Goal: Task Accomplishment & Management: Use online tool/utility

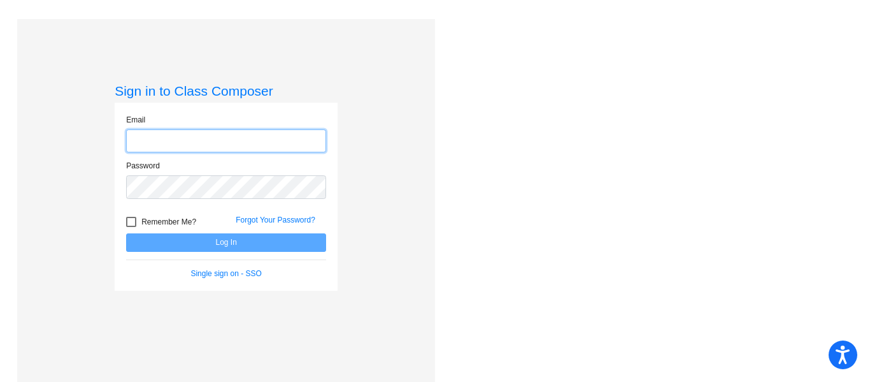
type input "[EMAIL_ADDRESS][DOMAIN_NAME]"
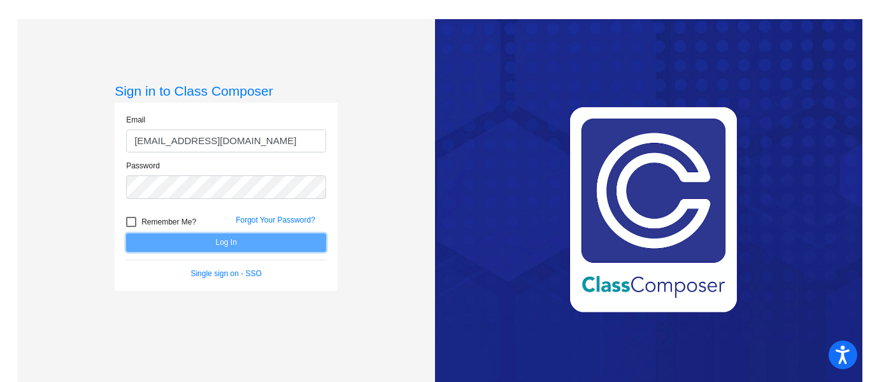
click at [262, 240] on button "Log In" at bounding box center [226, 242] width 200 height 18
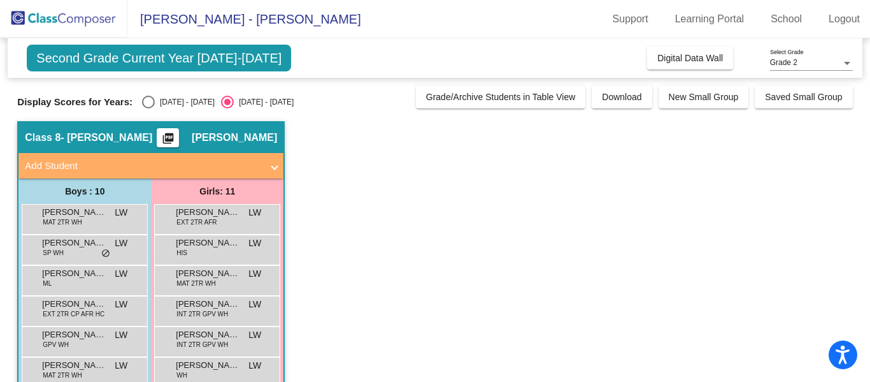
click at [176, 135] on mat-icon "picture_as_pdf" at bounding box center [168, 141] width 15 height 18
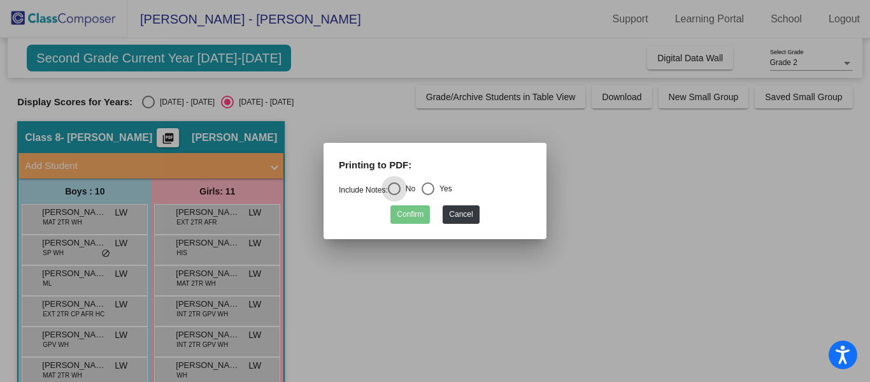
click at [434, 186] on div "Select an option" at bounding box center [428, 188] width 13 height 13
click at [428, 195] on input "Yes" at bounding box center [427, 195] width 1 height 1
radio input "true"
click at [412, 211] on button "Confirm" at bounding box center [409, 214] width 39 height 18
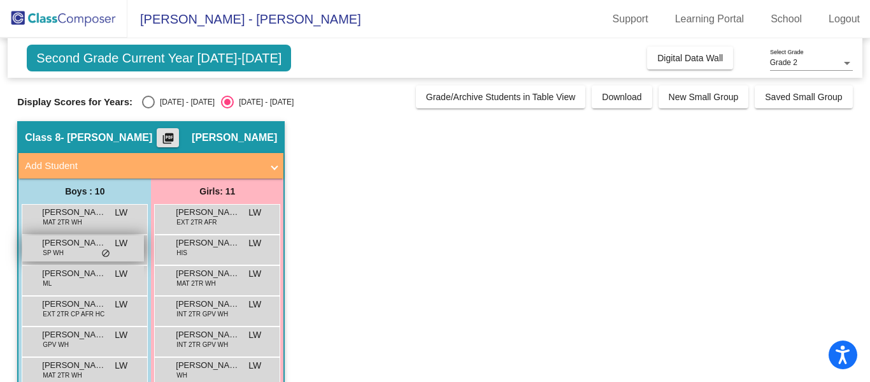
click at [52, 256] on span "SP WH" at bounding box center [53, 253] width 21 height 10
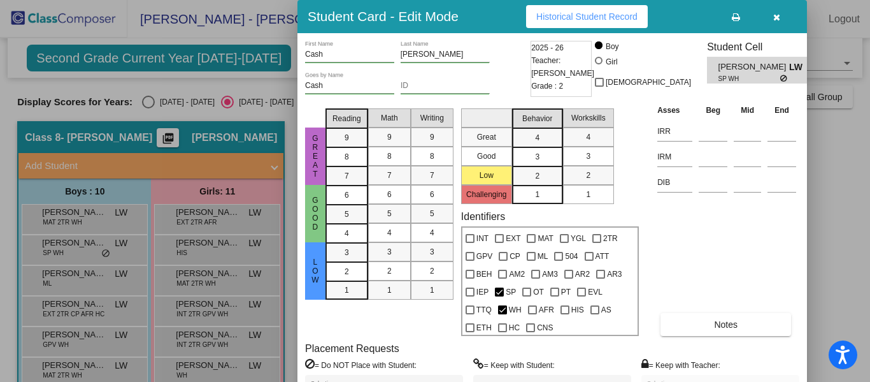
drag, startPoint x: 869, startPoint y: 141, endPoint x: 869, endPoint y: 176, distance: 35.0
click at [869, 176] on div at bounding box center [435, 191] width 870 height 382
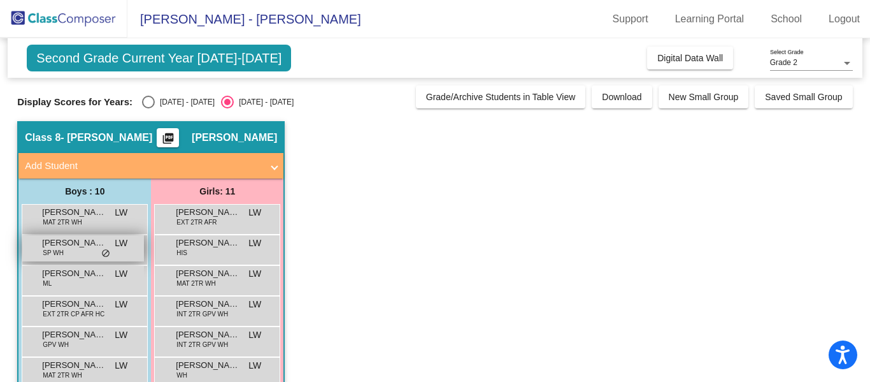
click at [54, 246] on span "[PERSON_NAME]" at bounding box center [74, 242] width 64 height 13
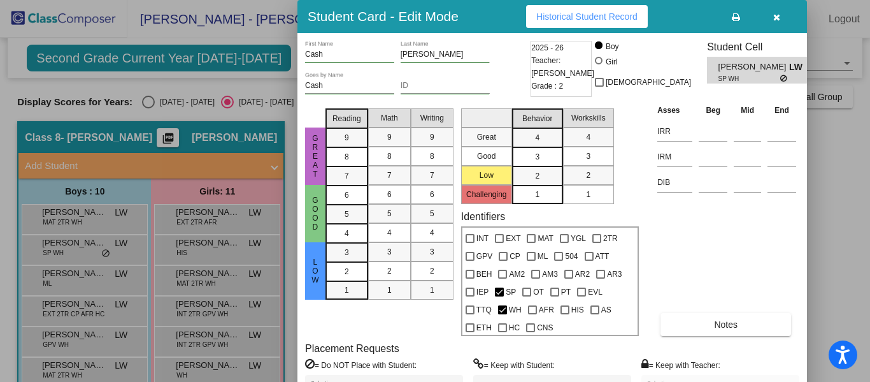
click at [189, 91] on div at bounding box center [435, 191] width 870 height 382
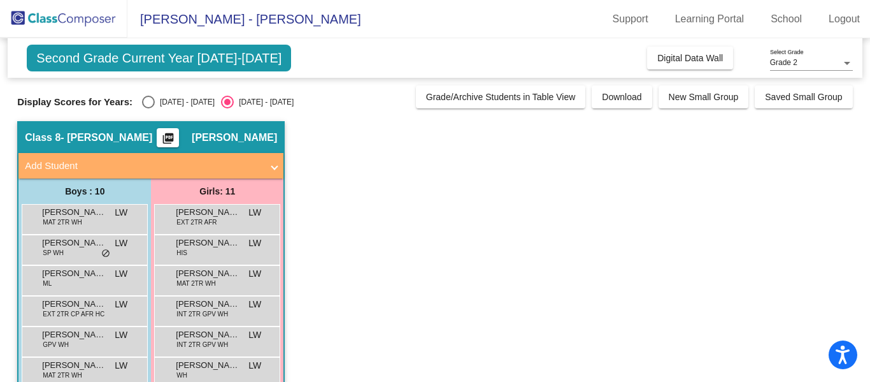
click at [142, 99] on div "Select an option" at bounding box center [148, 102] width 13 height 13
click at [148, 108] on input "[DATE] - [DATE]" at bounding box center [148, 108] width 1 height 1
radio input "true"
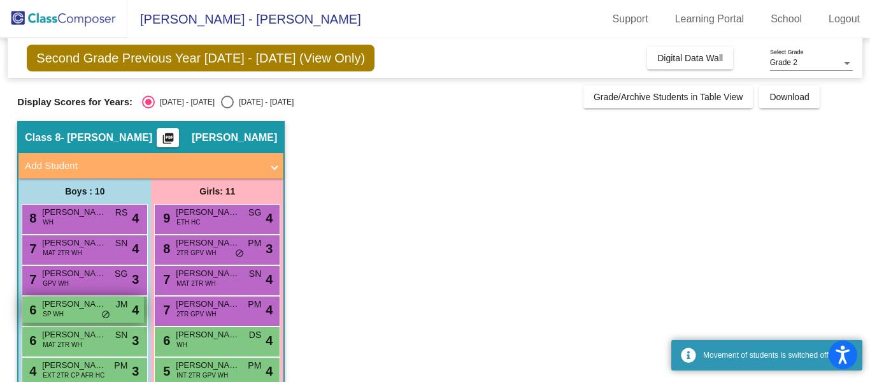
click at [70, 308] on span "[PERSON_NAME]" at bounding box center [74, 303] width 64 height 13
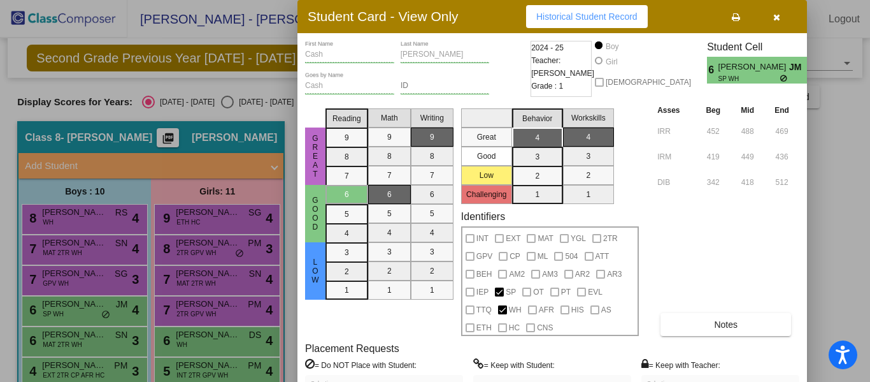
click at [425, 318] on mat-selection-list "Writing 9 8 7 6 5 4 3 2 1" at bounding box center [432, 219] width 43 height 232
click at [47, 339] on div at bounding box center [435, 191] width 870 height 382
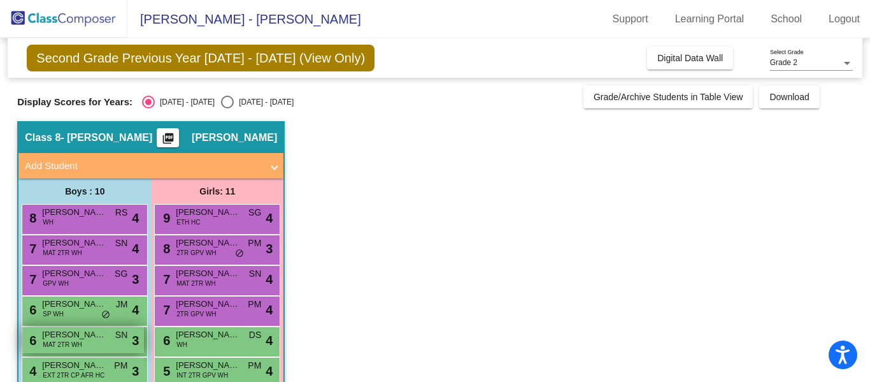
click at [81, 340] on div "6 [PERSON_NAME] MAT 2TR WH SN lock do_not_disturb_alt 3" at bounding box center [83, 340] width 122 height 26
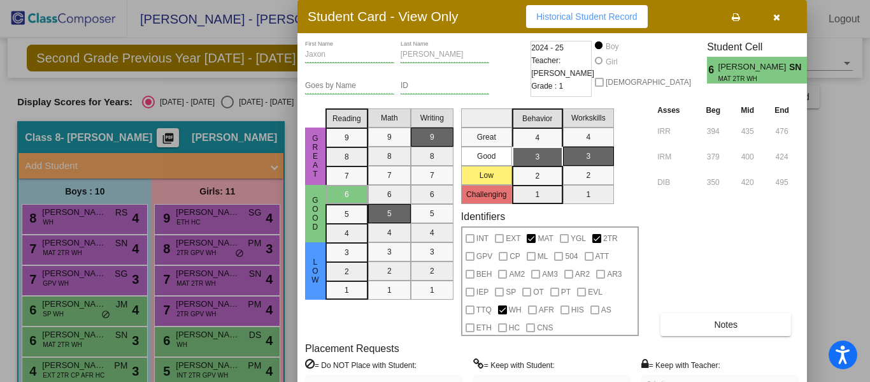
click at [108, 273] on div at bounding box center [435, 191] width 870 height 382
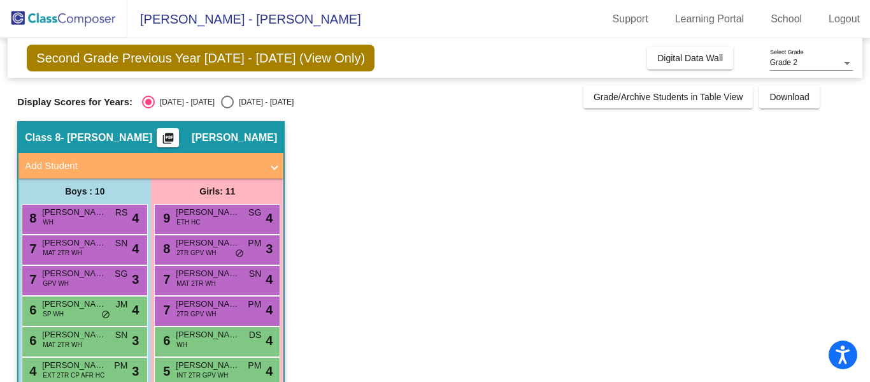
click at [108, 273] on div "7 [PERSON_NAME] GPV WH SG lock do_not_disturb_alt 3" at bounding box center [83, 279] width 122 height 26
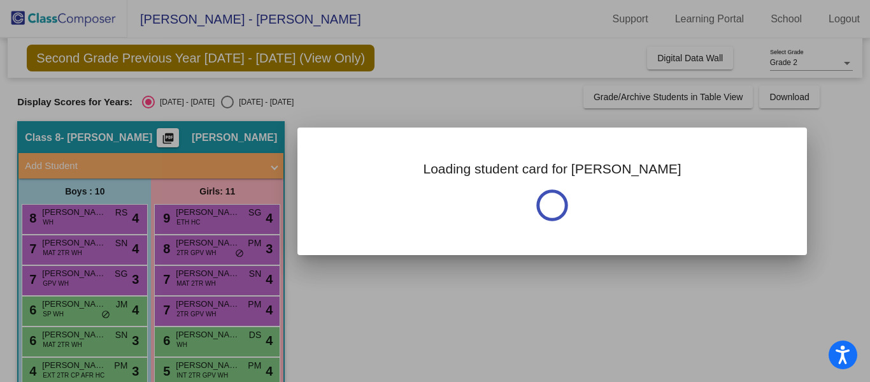
click at [108, 273] on div at bounding box center [435, 191] width 870 height 382
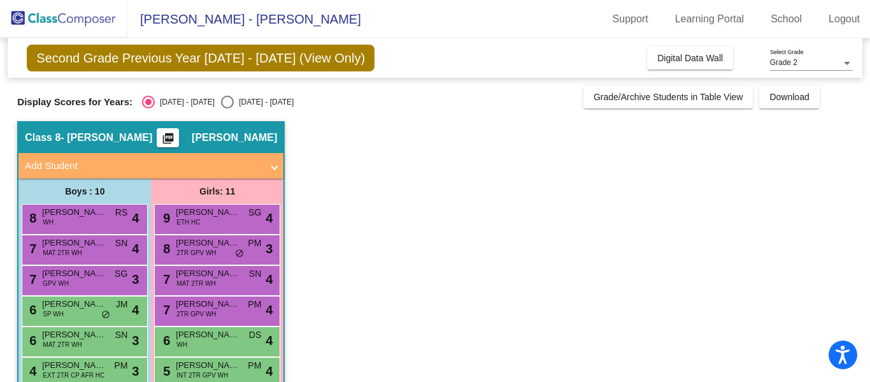
click at [108, 273] on div "7 [PERSON_NAME] GPV WH SG lock do_not_disturb_alt 3" at bounding box center [83, 279] width 122 height 26
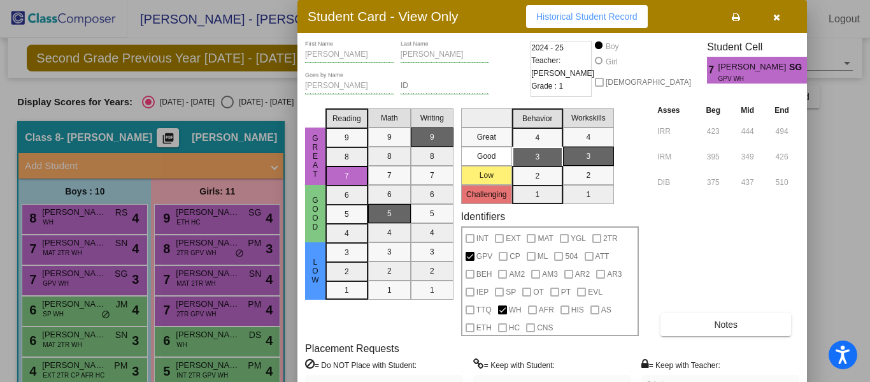
click at [70, 371] on div at bounding box center [435, 191] width 870 height 382
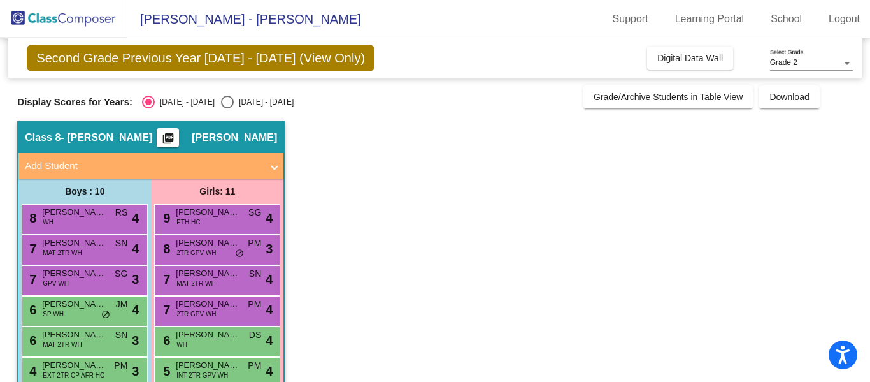
click at [70, 371] on span "EXT 2TR CP AFR HC" at bounding box center [74, 375] width 62 height 10
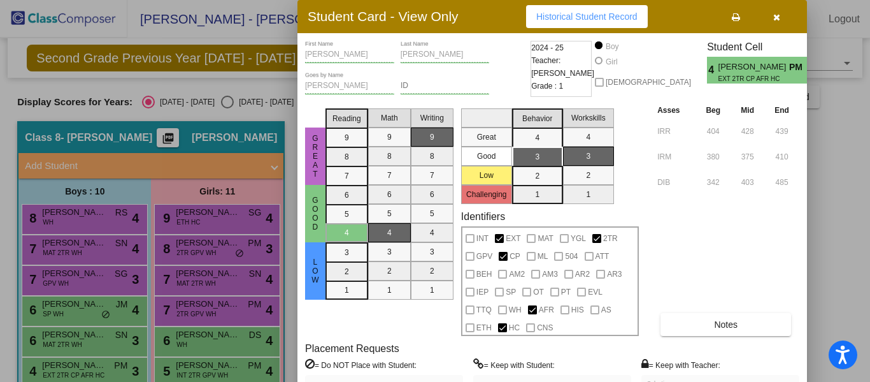
click at [237, 376] on div at bounding box center [435, 191] width 870 height 382
click at [237, 376] on div "5 [PERSON_NAME] INT 2TR GPV WH PM lock do_not_disturb_alt 4" at bounding box center [217, 370] width 122 height 26
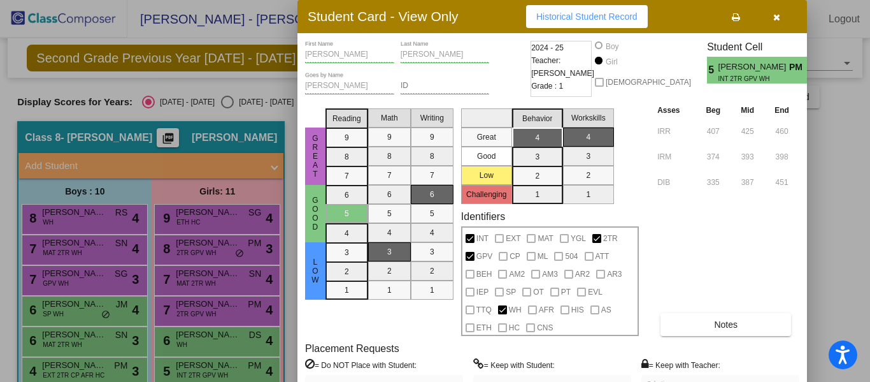
click at [234, 336] on div at bounding box center [435, 191] width 870 height 382
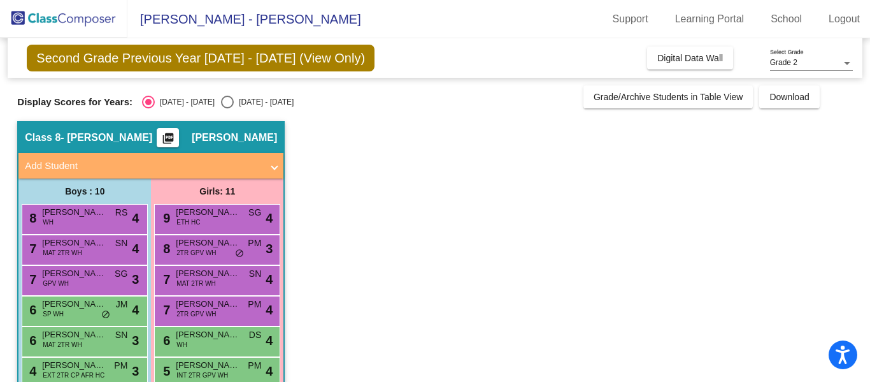
click at [234, 336] on span "[PERSON_NAME]" at bounding box center [208, 334] width 64 height 13
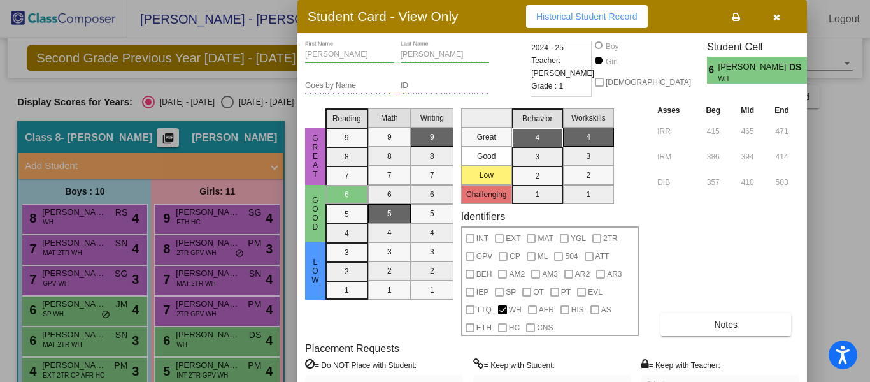
click at [229, 316] on div at bounding box center [435, 191] width 870 height 382
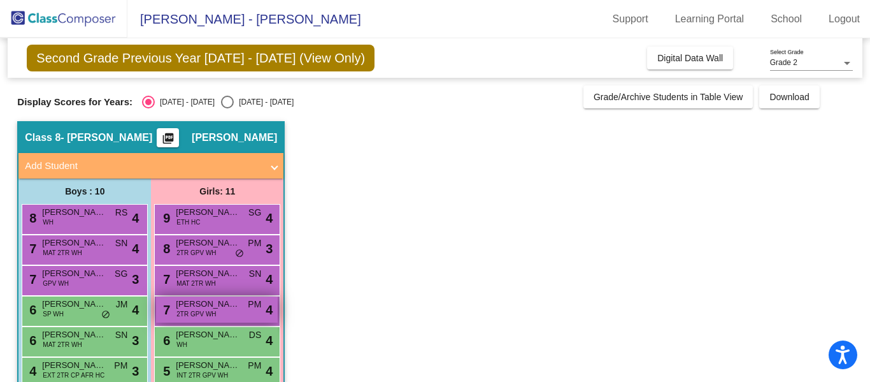
click at [230, 309] on span "[PERSON_NAME]" at bounding box center [208, 303] width 64 height 13
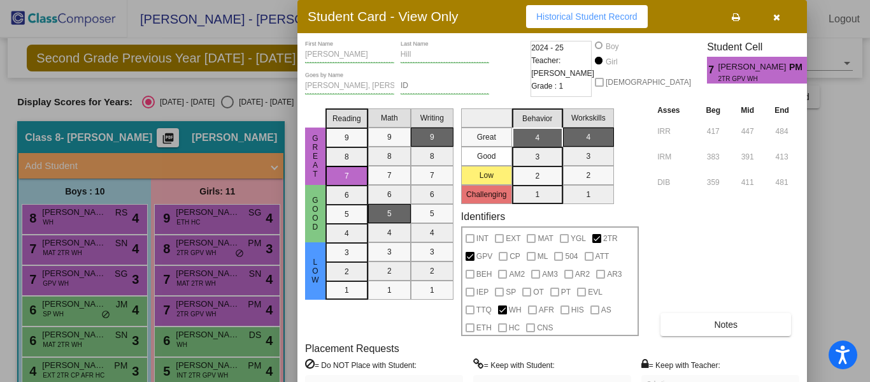
click at [225, 285] on div at bounding box center [435, 191] width 870 height 382
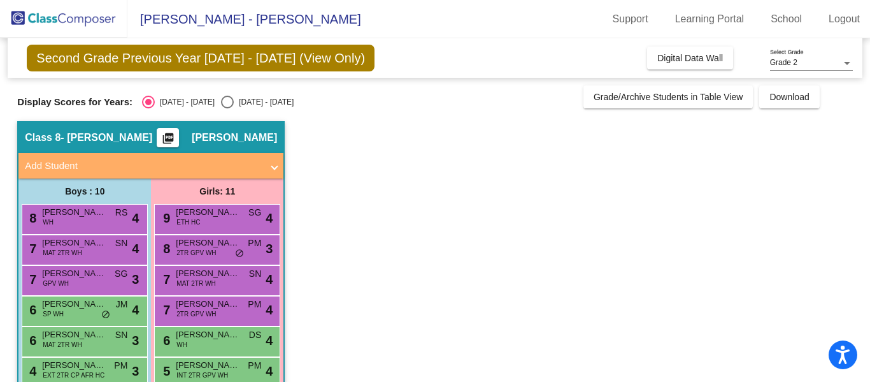
click at [225, 285] on div "7 [PERSON_NAME] MAT 2TR WH SN lock do_not_disturb_alt 4" at bounding box center [217, 279] width 122 height 26
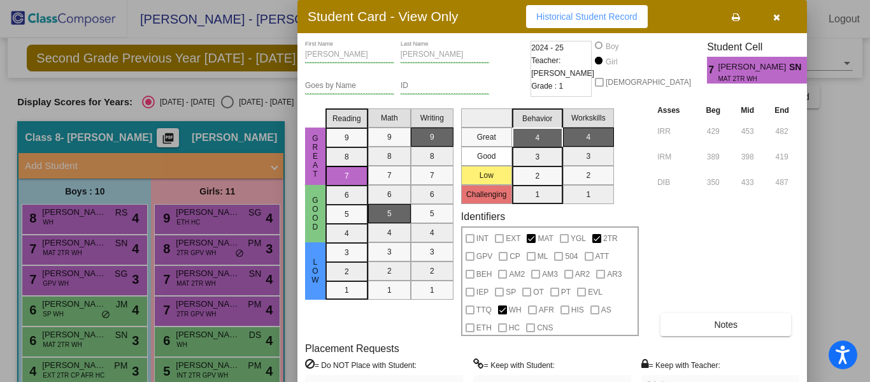
click at [231, 253] on div at bounding box center [435, 191] width 870 height 382
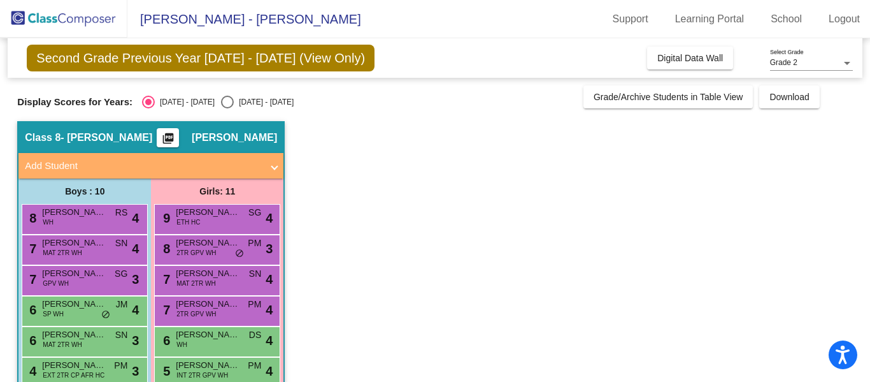
click at [231, 253] on div "8 [PERSON_NAME] 2TR GPV WH PM lock do_not_disturb_alt 3" at bounding box center [217, 248] width 122 height 26
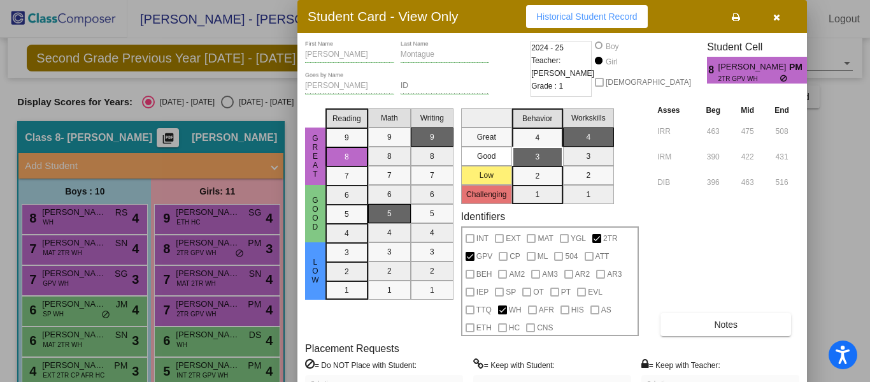
drag, startPoint x: 869, startPoint y: 89, endPoint x: 863, endPoint y: 143, distance: 54.5
click at [863, 143] on div at bounding box center [435, 191] width 870 height 382
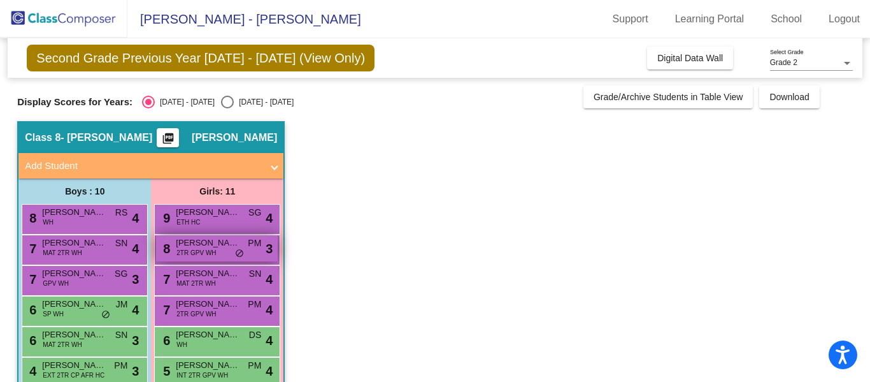
click at [185, 243] on span "[PERSON_NAME]" at bounding box center [208, 242] width 64 height 13
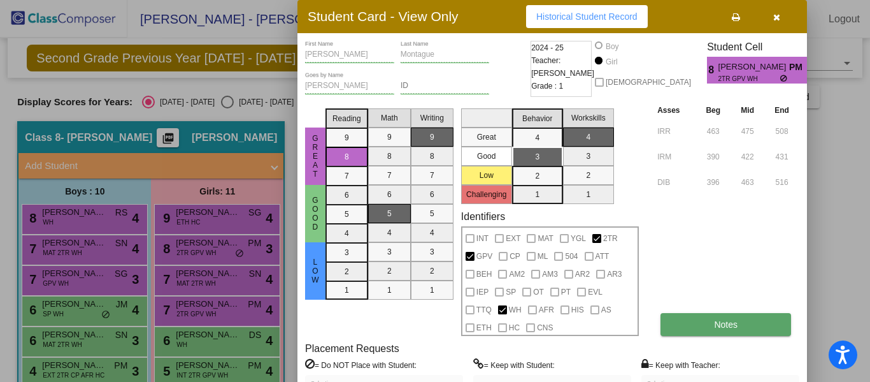
click at [764, 320] on button "Notes" at bounding box center [725, 324] width 131 height 23
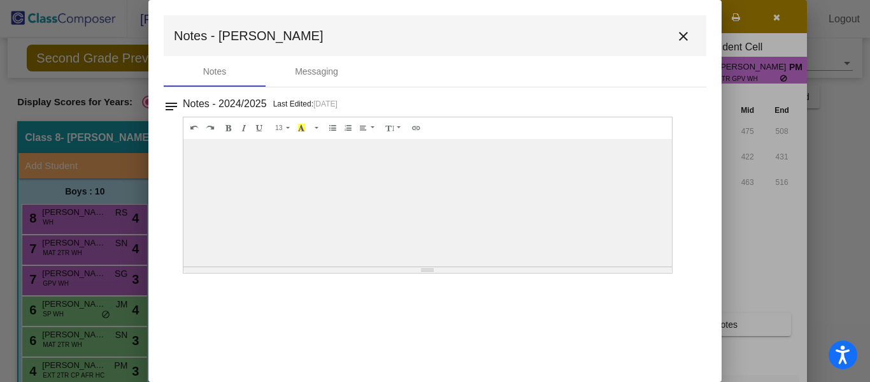
click at [682, 40] on mat-icon "close" at bounding box center [683, 36] width 15 height 15
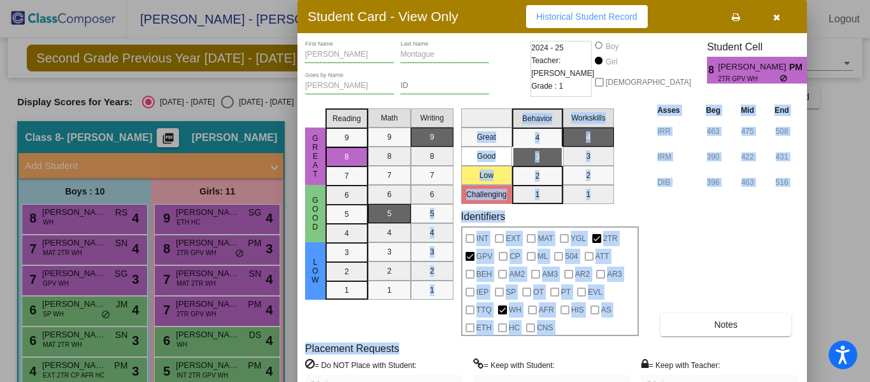
drag, startPoint x: 446, startPoint y: 346, endPoint x: 447, endPoint y: 198, distance: 147.8
click at [447, 198] on div "[PERSON_NAME] First Name [PERSON_NAME] Last Name [PERSON_NAME] Goes by Name ID …" at bounding box center [552, 239] width 494 height 396
click at [738, 238] on div "Asses Beg Mid End IRR 463 475 508 IRM 390 422 431 DIB 396 463 516 Notes" at bounding box center [726, 219] width 145 height 232
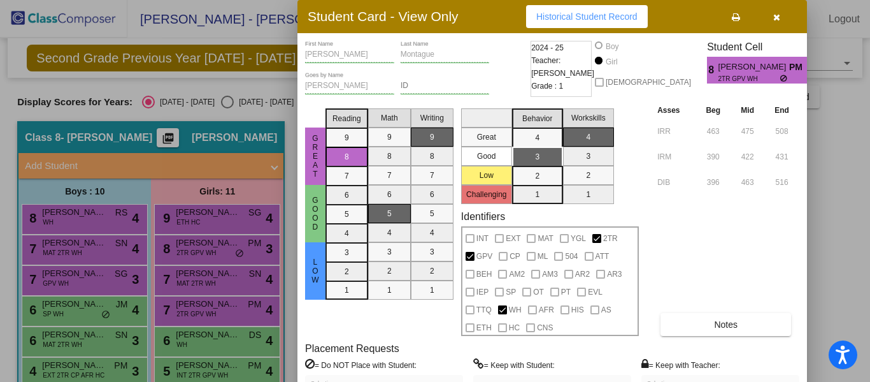
click at [576, 14] on span "Historical Student Record" at bounding box center [586, 16] width 101 height 10
drag, startPoint x: 868, startPoint y: 83, endPoint x: 869, endPoint y: 92, distance: 8.3
click at [869, 92] on div at bounding box center [435, 191] width 870 height 382
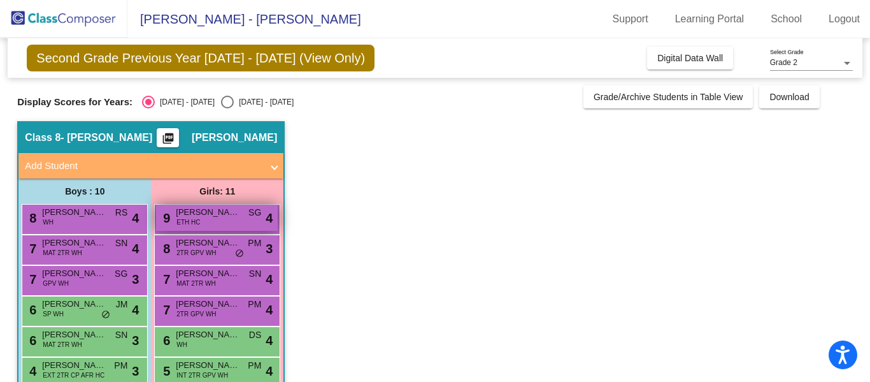
click at [212, 210] on span "[PERSON_NAME] [PERSON_NAME]" at bounding box center [208, 212] width 64 height 13
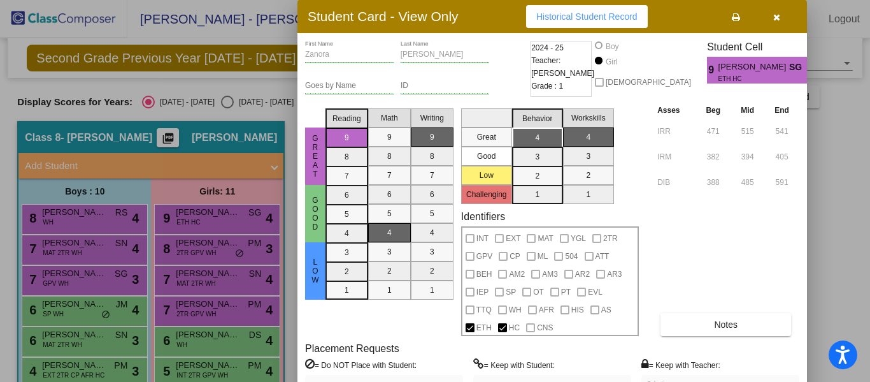
click at [779, 17] on icon "button" at bounding box center [776, 17] width 7 height 9
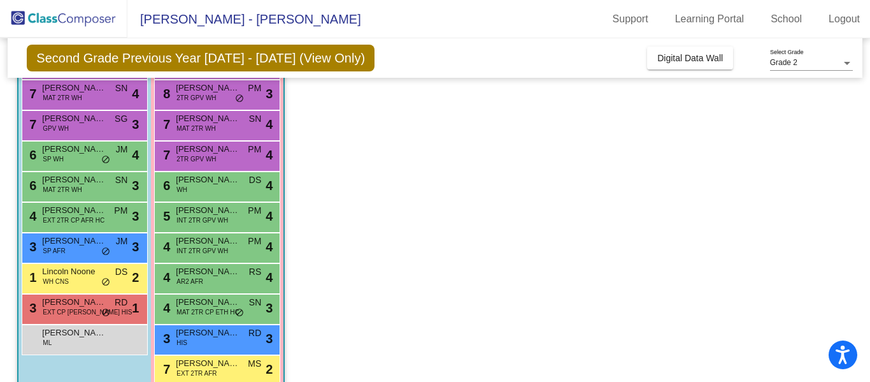
scroll to position [179, 0]
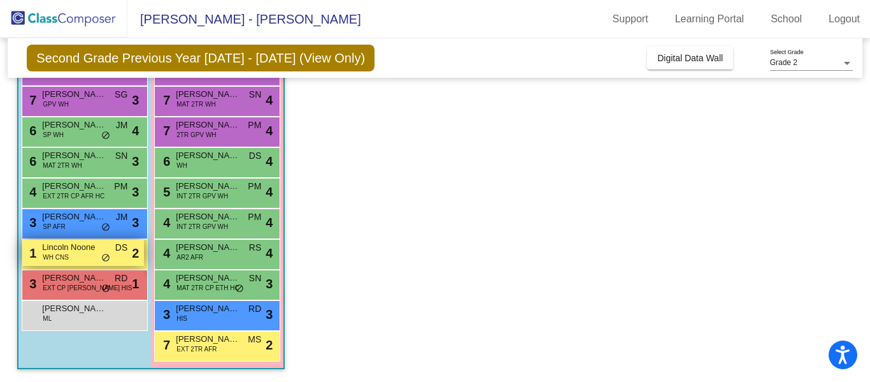
click at [92, 248] on span "Lincoln Noone" at bounding box center [74, 247] width 64 height 13
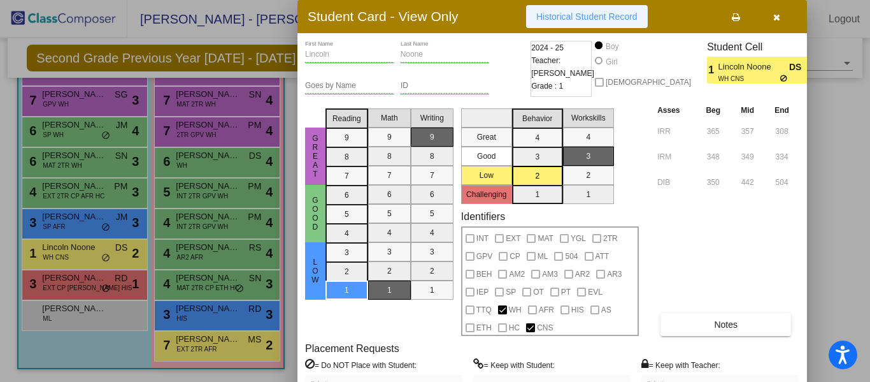
click at [578, 13] on span "Historical Student Record" at bounding box center [586, 16] width 101 height 10
click at [780, 15] on button "button" at bounding box center [776, 16] width 41 height 23
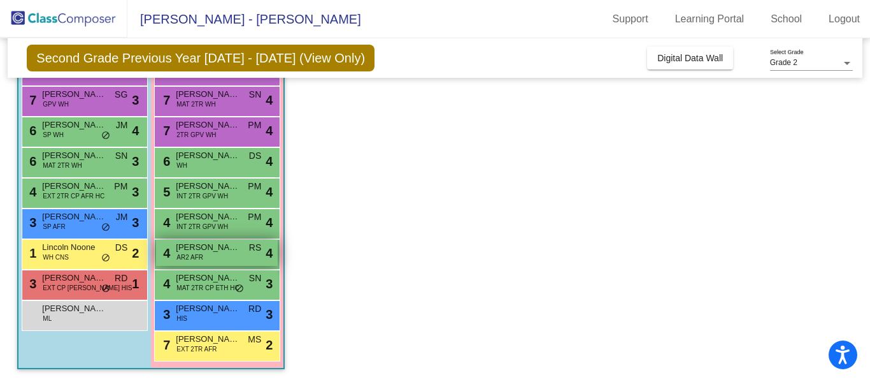
click at [216, 255] on div "4 [PERSON_NAME] AR2 AFR RS lock do_not_disturb_alt 4" at bounding box center [217, 252] width 122 height 26
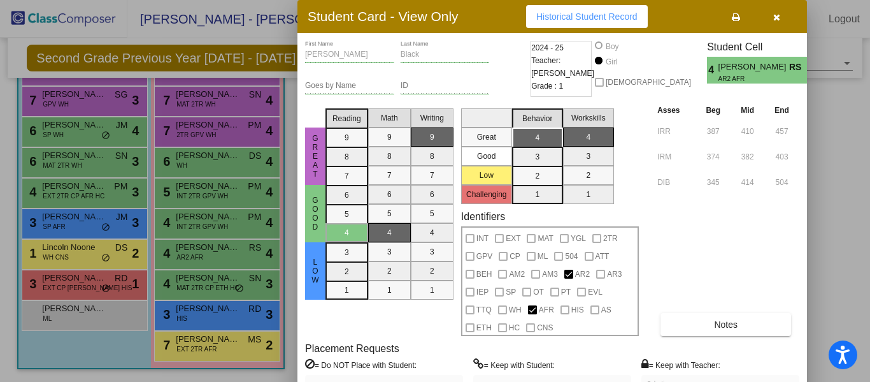
click at [221, 289] on div at bounding box center [435, 191] width 870 height 382
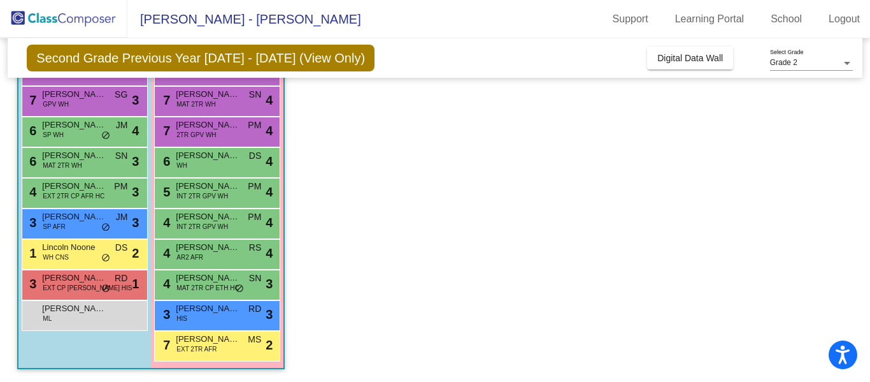
click at [221, 289] on span "MAT 2TR CP ETH HC" at bounding box center [207, 288] width 62 height 10
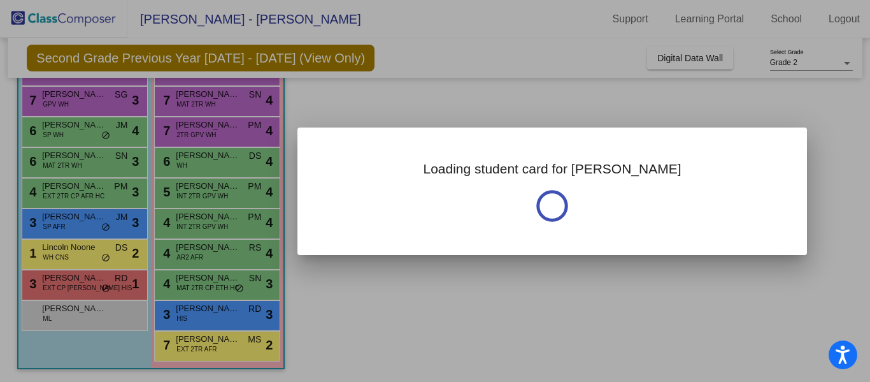
click at [221, 289] on div at bounding box center [435, 191] width 870 height 382
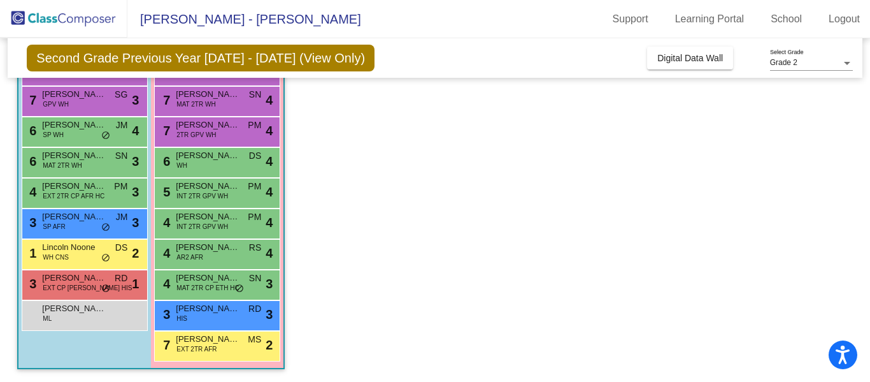
click at [221, 289] on span "MAT 2TR CP ETH HC" at bounding box center [207, 288] width 62 height 10
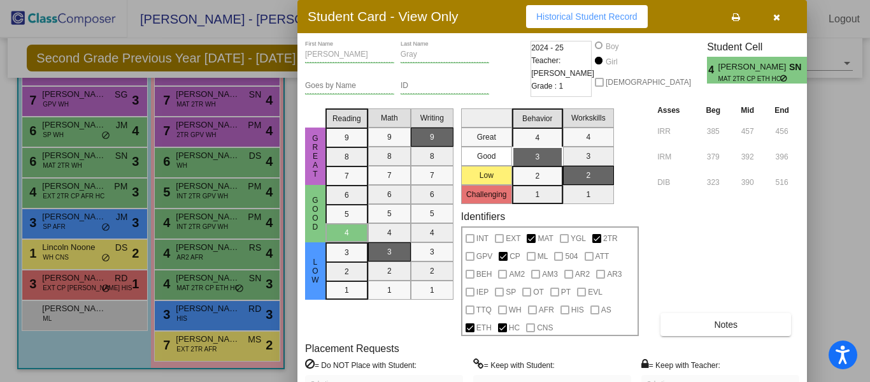
click at [188, 101] on div at bounding box center [435, 191] width 870 height 382
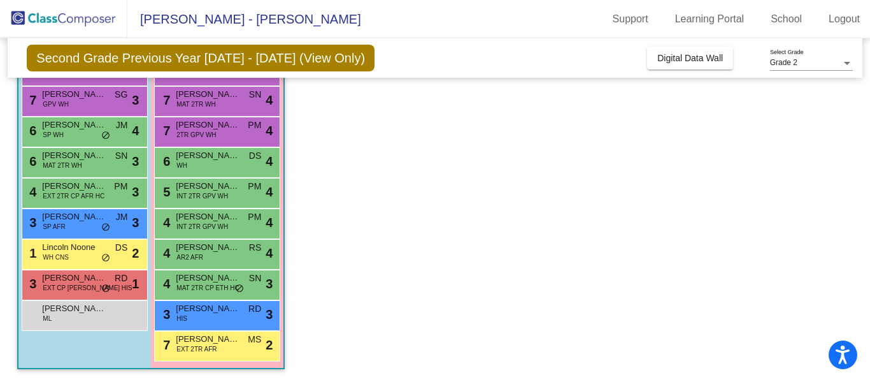
click at [188, 101] on span "MAT 2TR WH" at bounding box center [195, 104] width 39 height 10
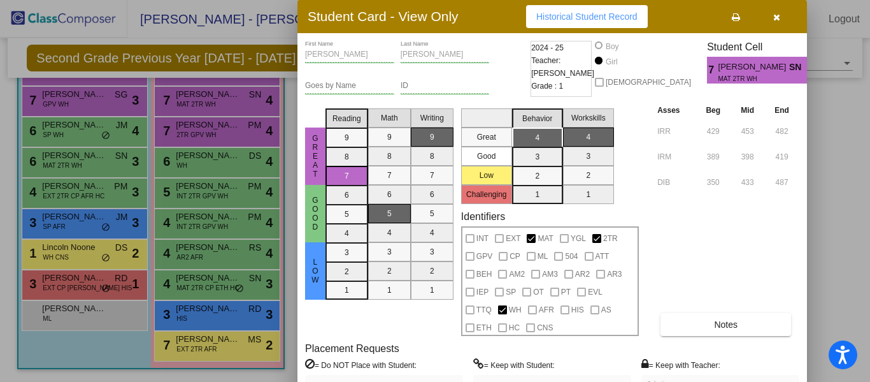
click at [192, 343] on div at bounding box center [435, 191] width 870 height 382
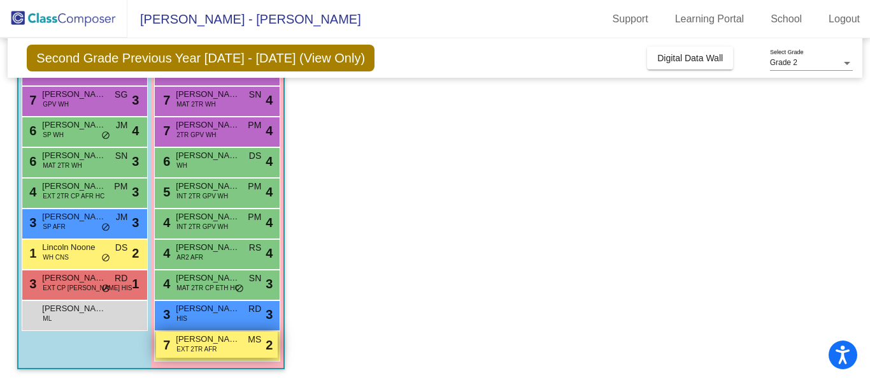
click at [210, 345] on span "EXT 2TR AFR" at bounding box center [196, 349] width 40 height 10
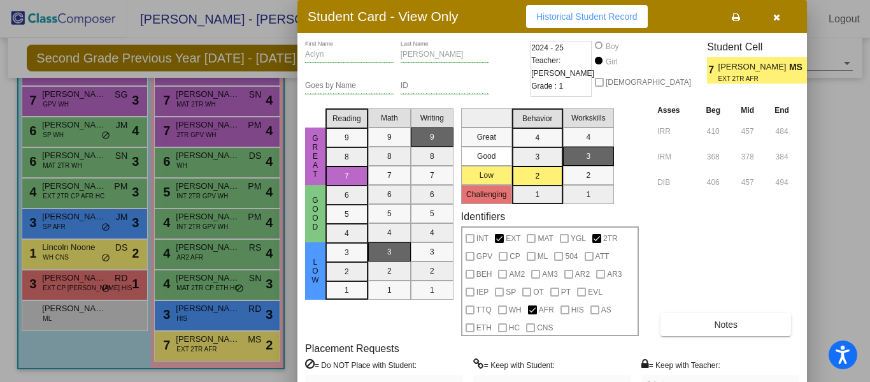
click at [90, 192] on div at bounding box center [435, 191] width 870 height 382
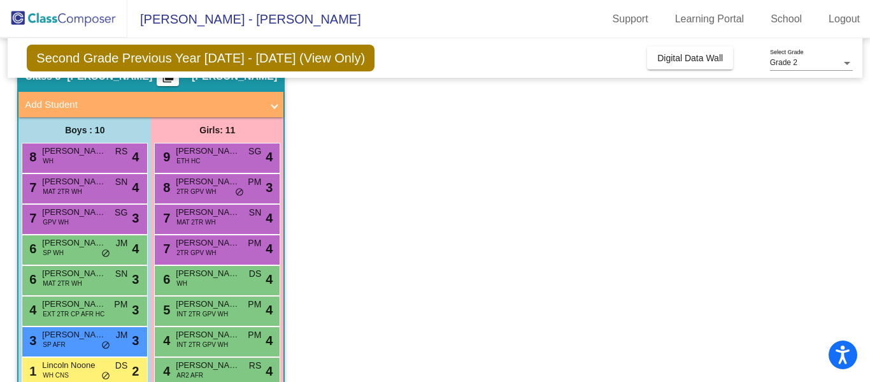
scroll to position [58, 0]
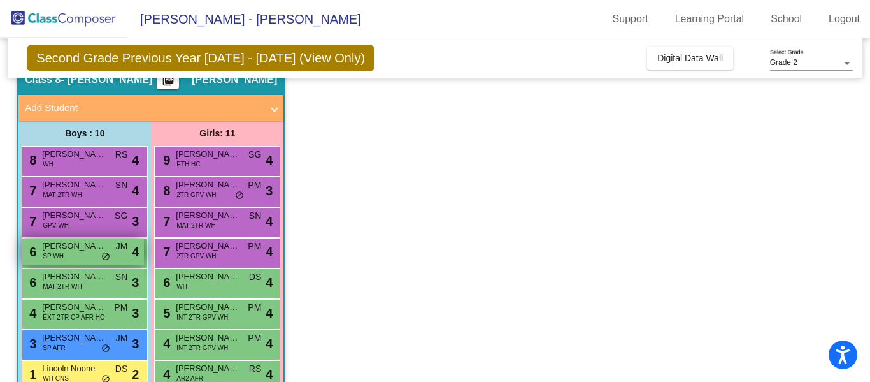
click at [58, 248] on span "[PERSON_NAME]" at bounding box center [74, 245] width 64 height 13
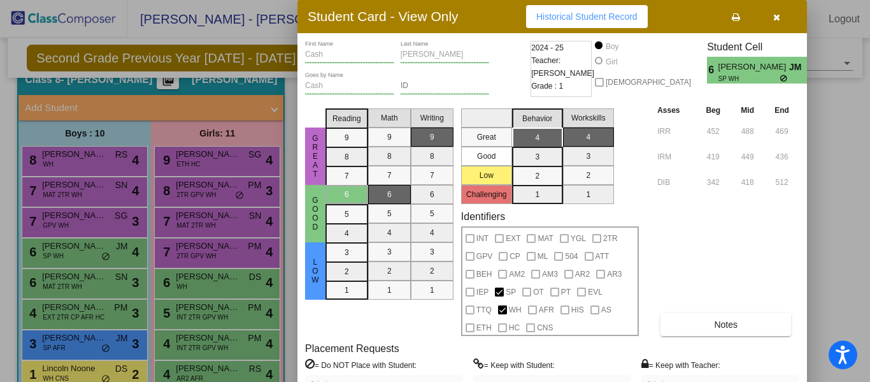
click at [75, 345] on div at bounding box center [435, 191] width 870 height 382
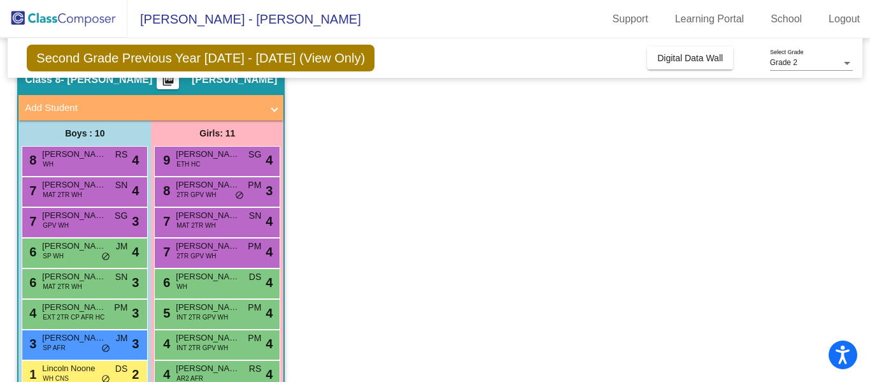
click at [75, 345] on div "3 [PERSON_NAME] SP AFR JM lock do_not_disturb_alt 3" at bounding box center [83, 343] width 122 height 26
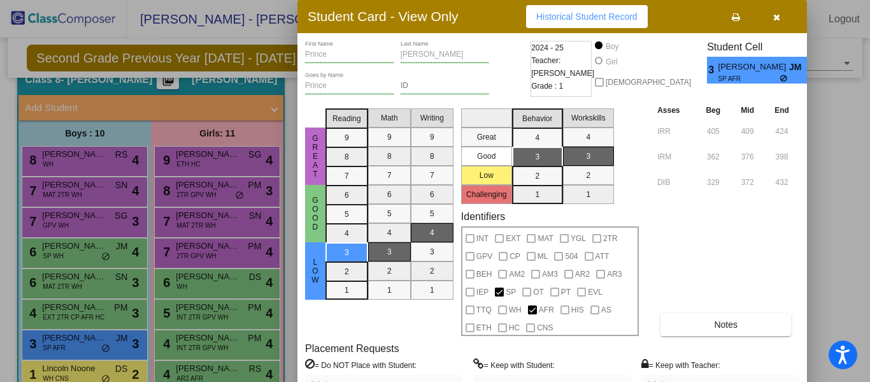
click at [215, 312] on div at bounding box center [435, 191] width 870 height 382
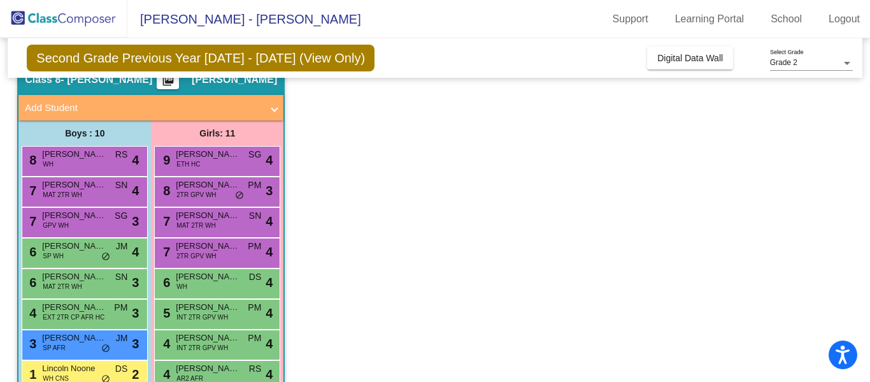
click at [215, 312] on span "INT 2TR GPV WH" at bounding box center [202, 317] width 52 height 10
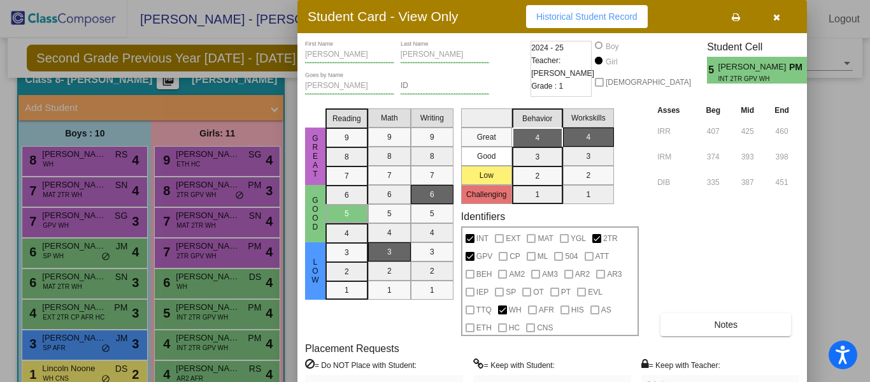
click at [219, 352] on div at bounding box center [435, 191] width 870 height 382
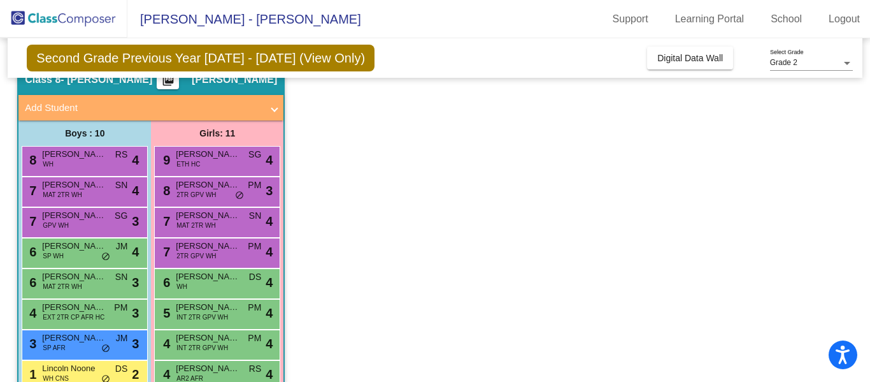
click at [219, 352] on span "INT 2TR GPV WH" at bounding box center [202, 348] width 52 height 10
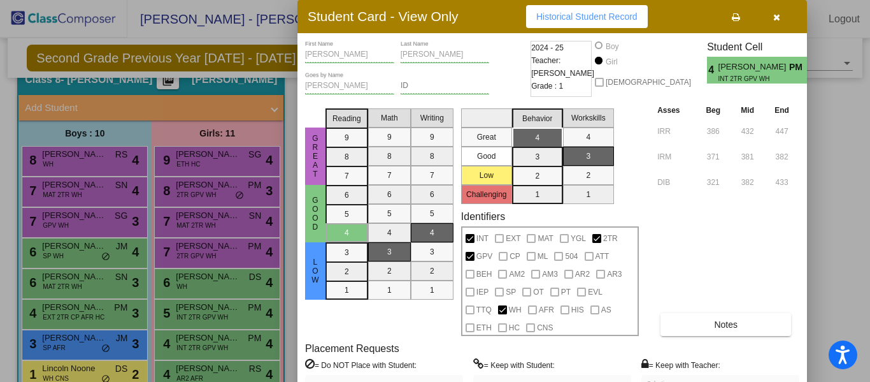
drag, startPoint x: 867, startPoint y: 89, endPoint x: 866, endPoint y: 169, distance: 79.6
click at [866, 169] on div at bounding box center [435, 191] width 870 height 382
